Goal: Find specific page/section: Find specific page/section

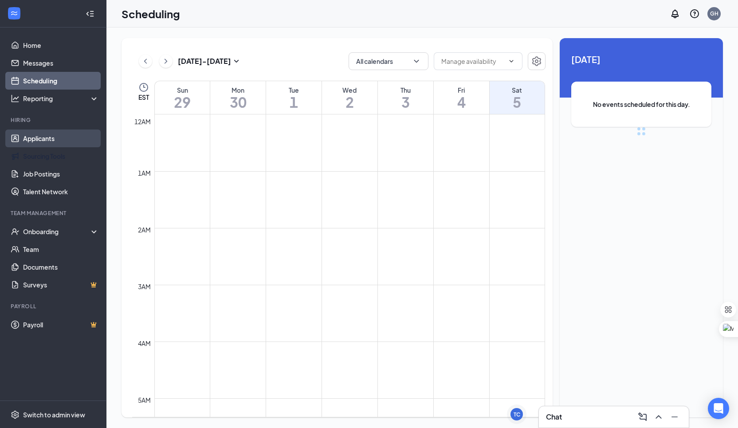
scroll to position [436, 0]
click at [42, 142] on link "Applicants" at bounding box center [61, 138] width 76 height 18
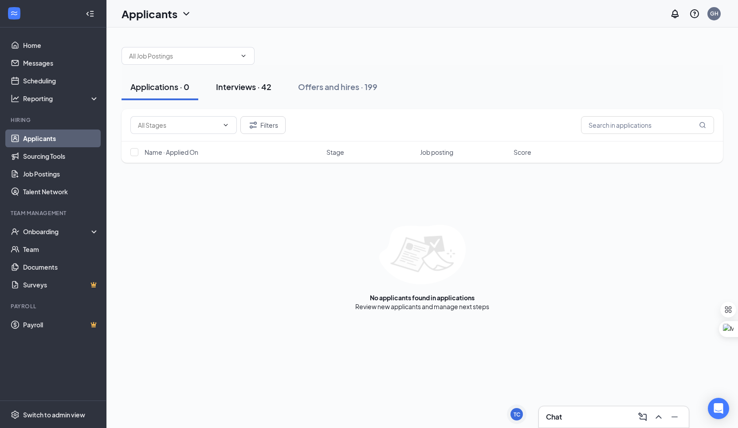
click at [250, 92] on div "Interviews · 42" at bounding box center [243, 86] width 55 height 11
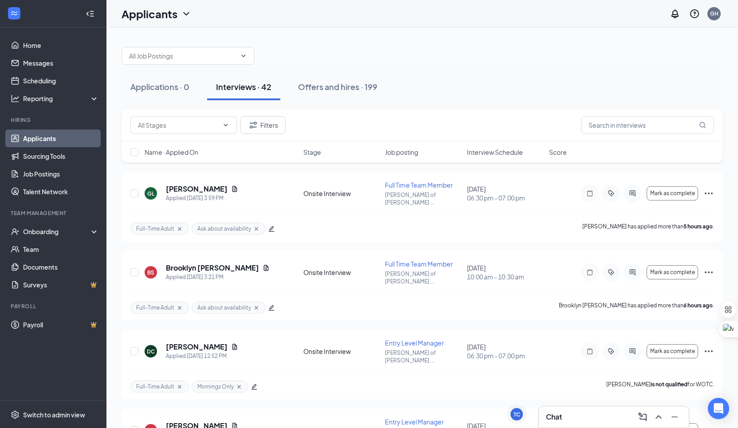
click at [344, 69] on div "Applications · 0 Interviews · 42 Offers and hires · 199" at bounding box center [421, 87] width 601 height 44
click at [344, 86] on div "Offers and hires · 199" at bounding box center [337, 86] width 79 height 11
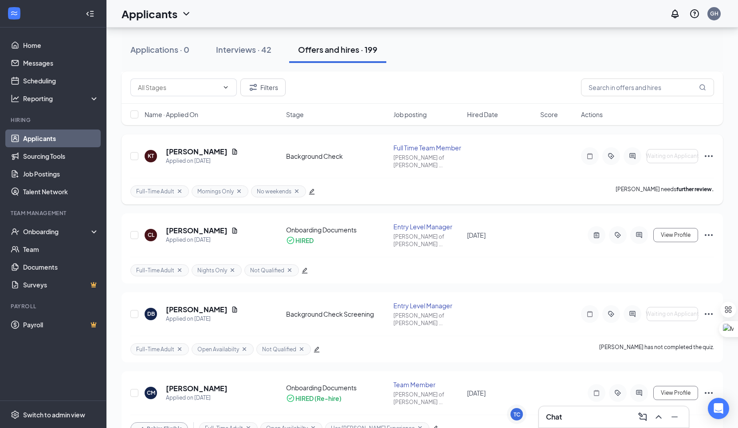
scroll to position [117, 0]
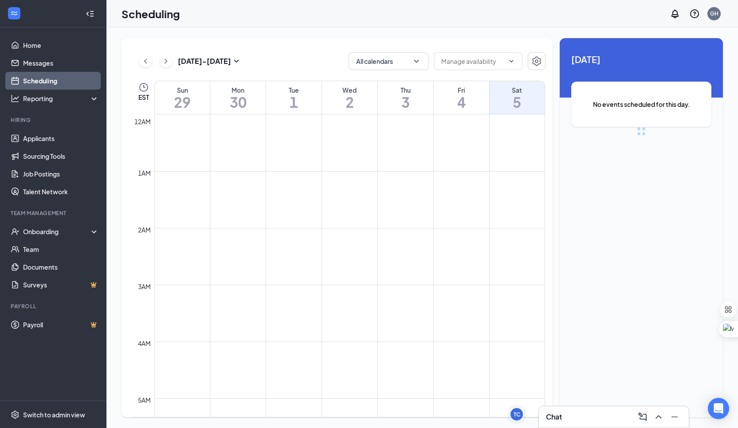
scroll to position [436, 0]
click at [74, 144] on link "Applicants" at bounding box center [61, 138] width 76 height 18
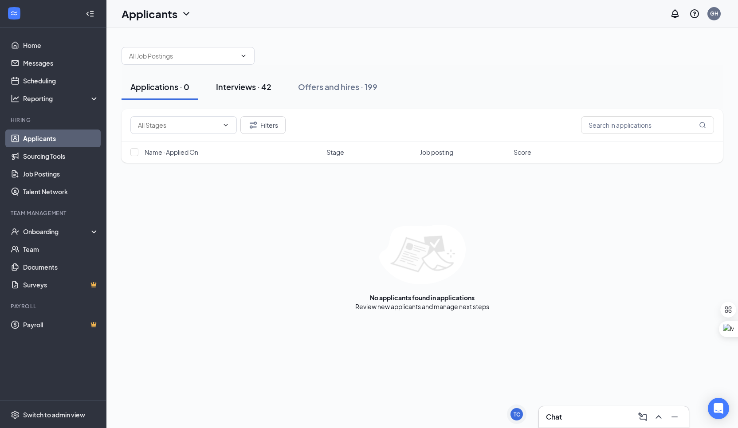
click at [255, 83] on div "Interviews · 42" at bounding box center [243, 86] width 55 height 11
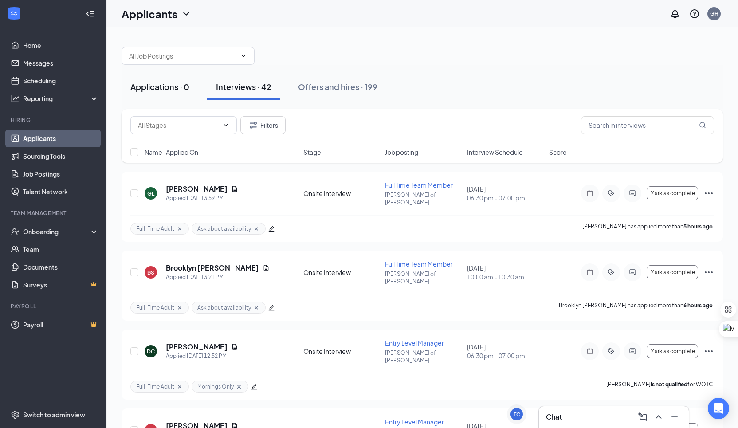
click at [172, 90] on div "Applications · 0" at bounding box center [159, 86] width 59 height 11
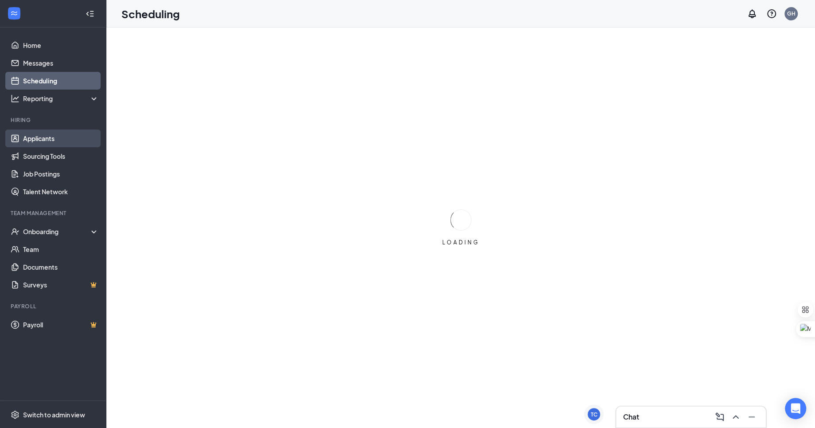
click at [77, 143] on link "Applicants" at bounding box center [61, 138] width 76 height 18
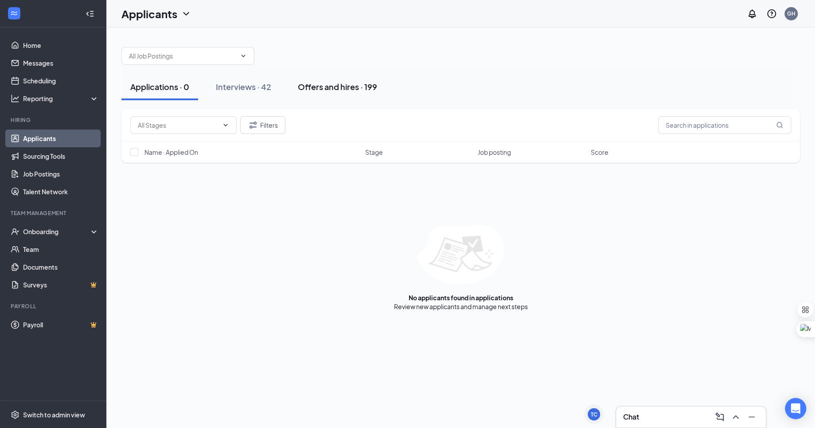
click at [332, 80] on button "Offers and hires · 199" at bounding box center [337, 87] width 97 height 27
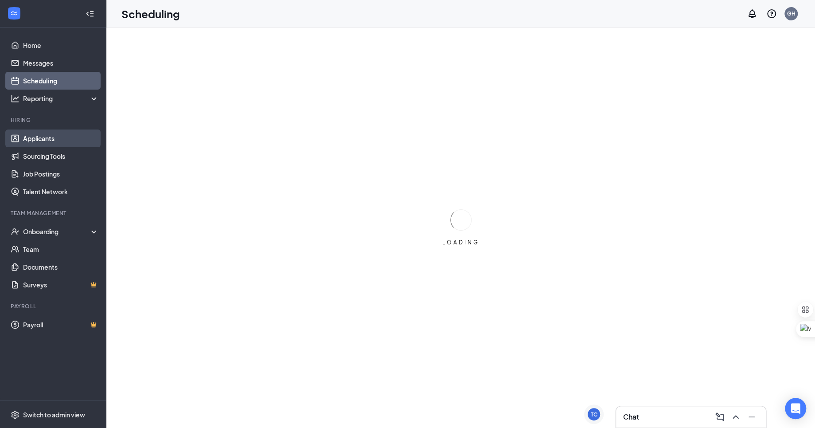
click at [76, 134] on link "Applicants" at bounding box center [61, 138] width 76 height 18
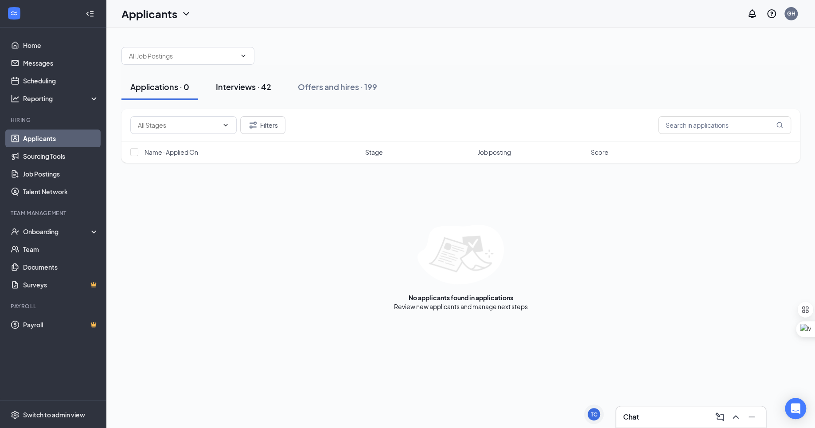
click at [262, 88] on div "Interviews · 42" at bounding box center [243, 86] width 55 height 11
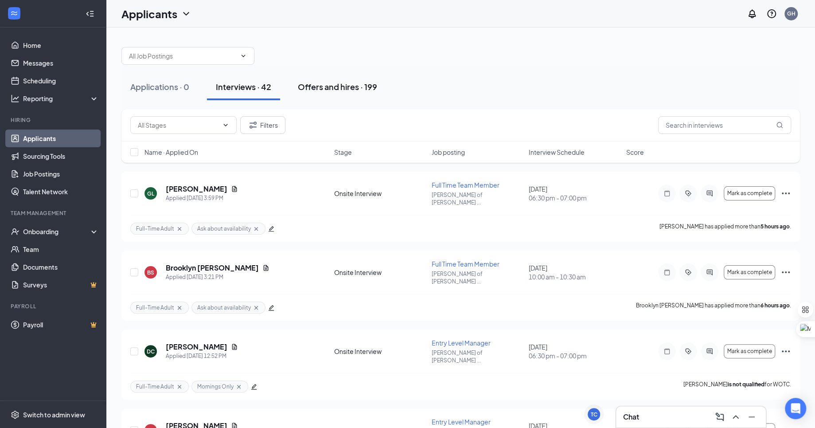
click at [327, 89] on div "Offers and hires · 199" at bounding box center [337, 86] width 79 height 11
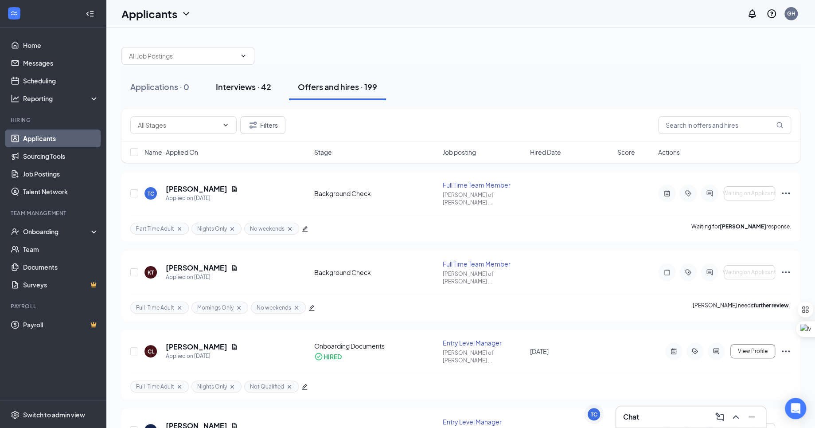
click at [232, 93] on button "Interviews · 42" at bounding box center [243, 87] width 73 height 27
